Goal: Task Accomplishment & Management: Use online tool/utility

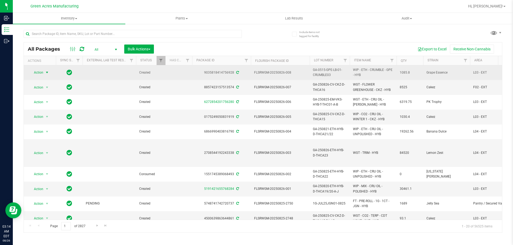
click at [47, 70] on span "select" at bounding box center [47, 72] width 4 height 4
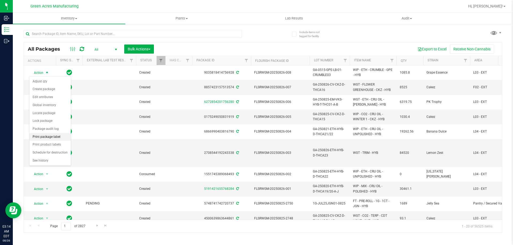
click at [43, 137] on li "Print package label" at bounding box center [49, 137] width 41 height 8
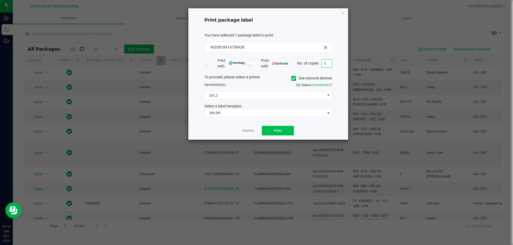
type input "5"
click at [286, 131] on button "Print" at bounding box center [278, 131] width 32 height 10
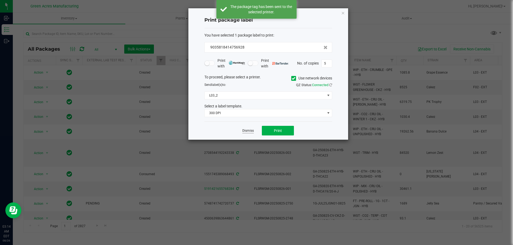
click at [250, 132] on link "Dismiss" at bounding box center [247, 131] width 11 height 5
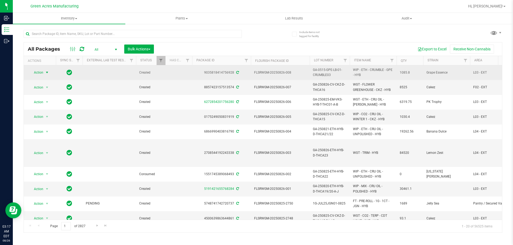
click at [48, 74] on span "select" at bounding box center [47, 72] width 4 height 4
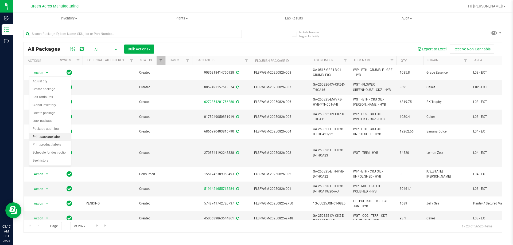
click at [50, 136] on li "Print package label" at bounding box center [49, 137] width 41 height 8
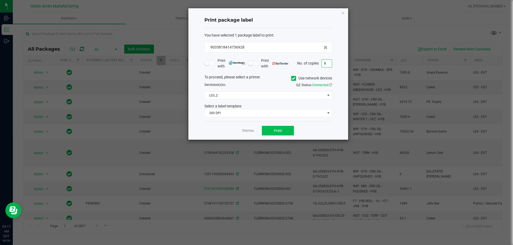
type input "8"
click at [282, 131] on button "Print" at bounding box center [278, 131] width 32 height 10
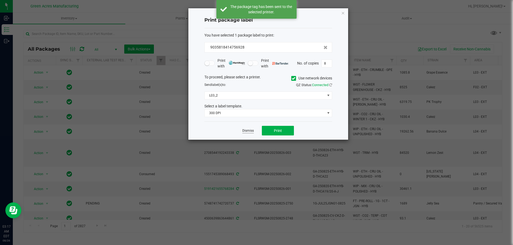
click at [246, 130] on link "Dismiss" at bounding box center [247, 131] width 11 height 5
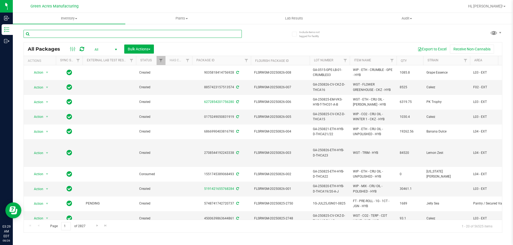
click at [107, 34] on input "text" at bounding box center [132, 34] width 218 height 8
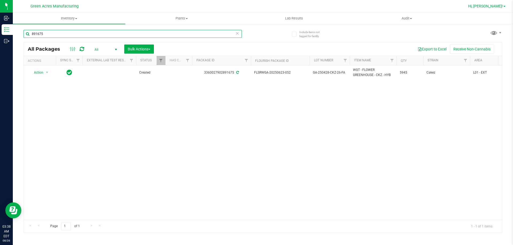
type input "891675"
click at [505, 7] on link "Hi, [PERSON_NAME]!" at bounding box center [487, 6] width 42 height 6
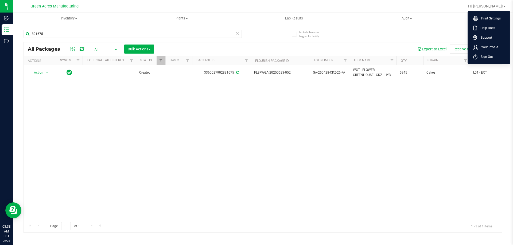
click at [479, 55] on span "Sign Out" at bounding box center [484, 56] width 15 height 5
